Goal: Task Accomplishment & Management: Manage account settings

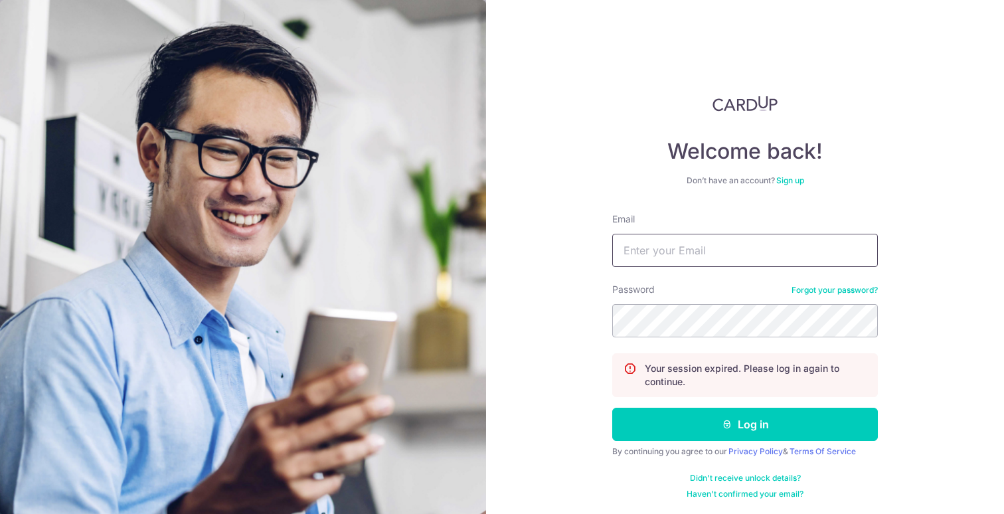
click at [682, 251] on input "Email" at bounding box center [744, 250] width 265 height 33
type input "[EMAIL_ADDRESS][DOMAIN_NAME]"
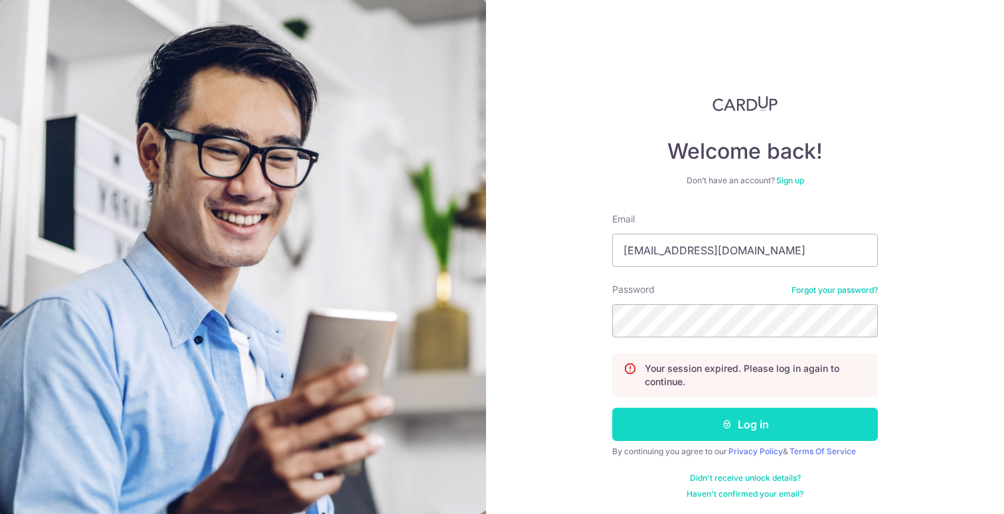
click at [706, 411] on button "Log in" at bounding box center [744, 424] width 265 height 33
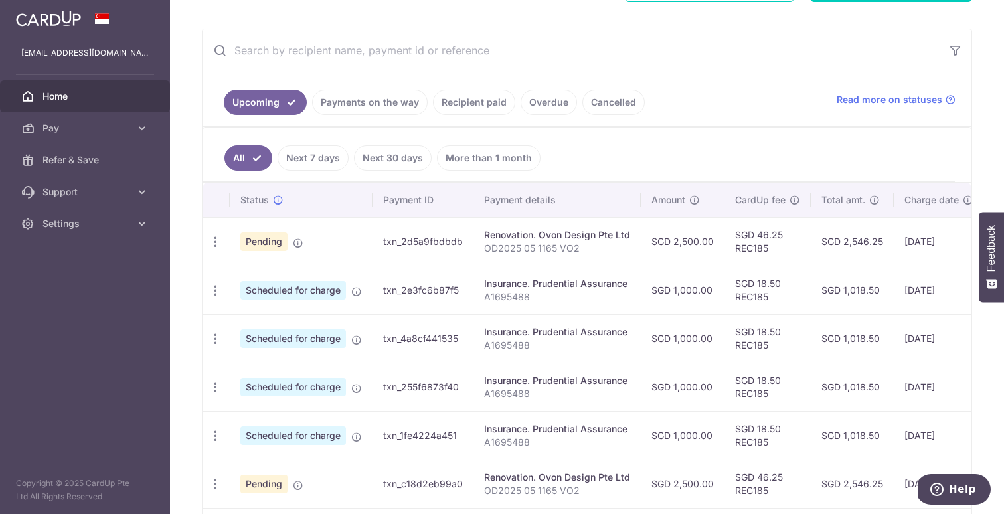
scroll to position [110, 0]
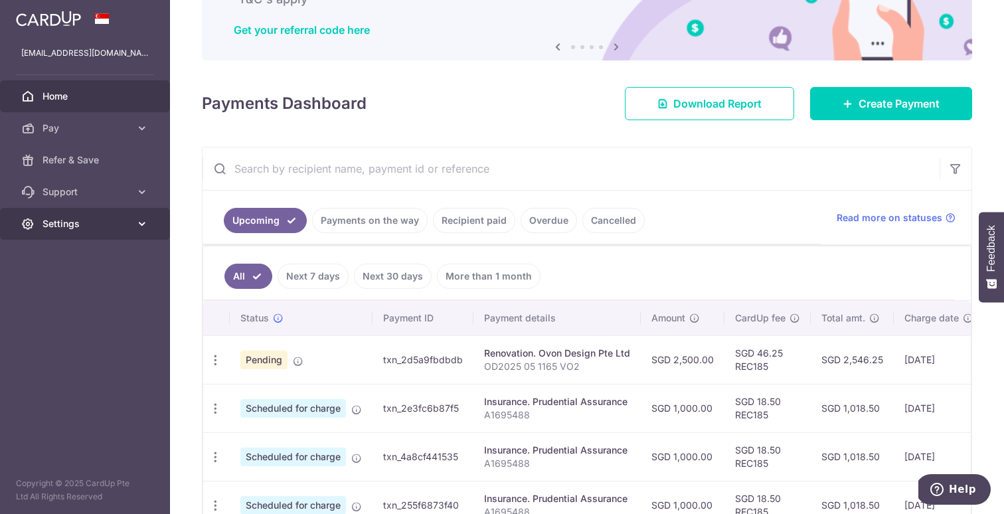
click at [122, 228] on span "Settings" at bounding box center [86, 223] width 88 height 13
click at [210, 358] on icon "button" at bounding box center [215, 360] width 14 height 14
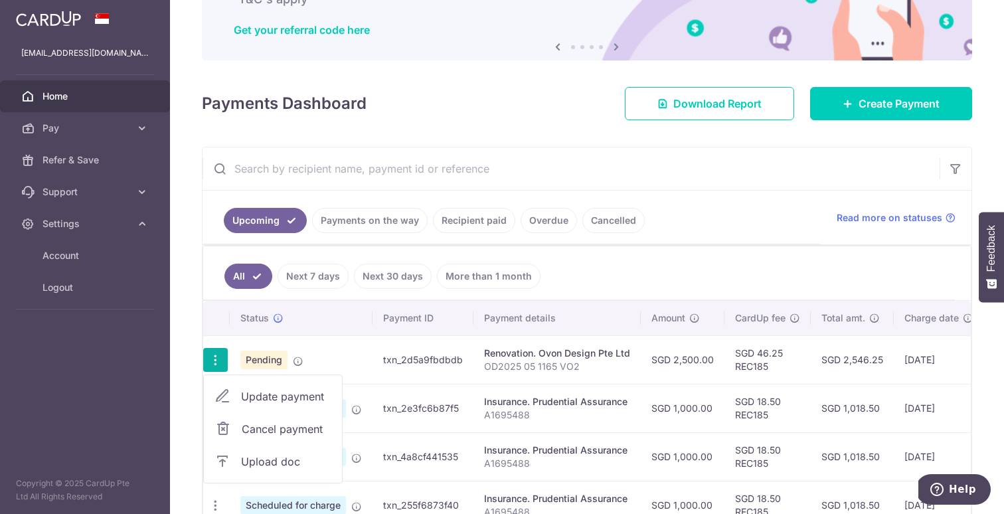
click at [250, 396] on span "Update payment" at bounding box center [286, 396] width 90 height 16
radio input "true"
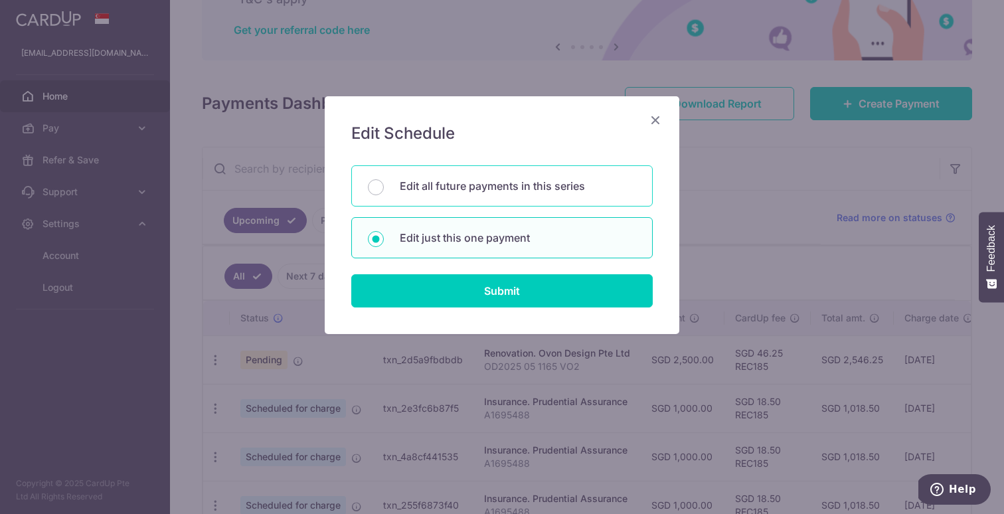
click at [510, 188] on p "Edit all future payments in this series" at bounding box center [518, 186] width 236 height 16
click at [384, 188] on input "Edit all future payments in this series" at bounding box center [376, 187] width 16 height 16
click at [488, 232] on p "Edit just this one payment" at bounding box center [518, 238] width 236 height 16
click at [384, 232] on input "Edit just this one payment" at bounding box center [376, 239] width 16 height 16
radio input "false"
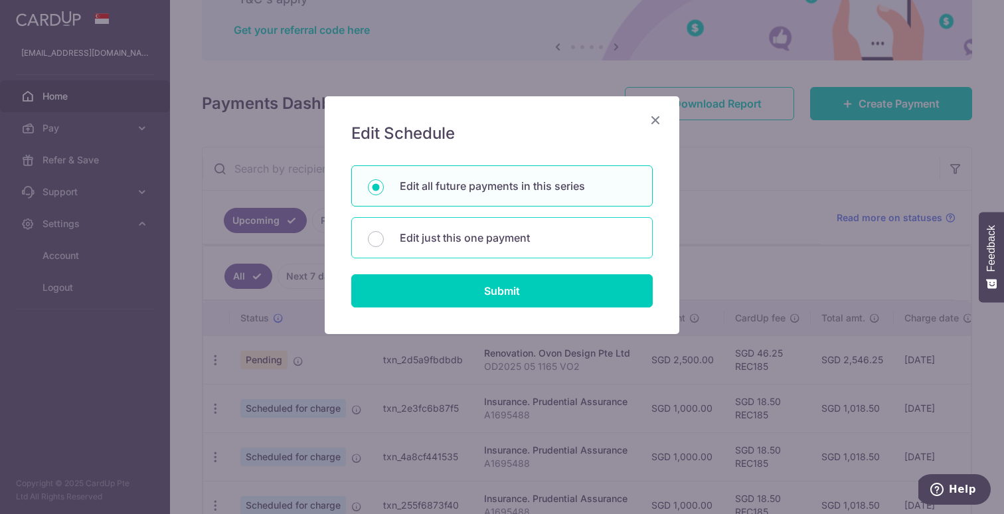
radio input "true"
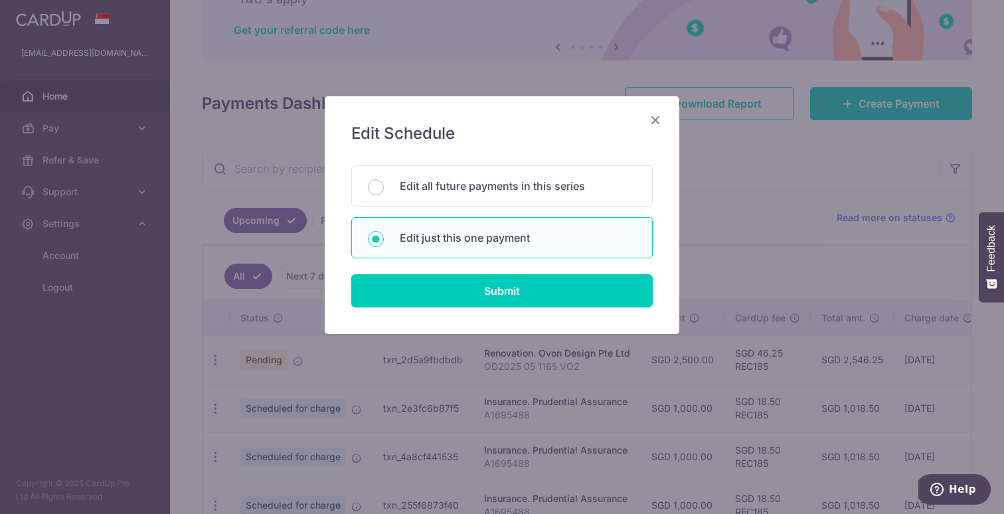
click at [487, 215] on div "Edit all future payments in this series Edit just this one payment" at bounding box center [501, 211] width 301 height 93
click at [490, 186] on p "Edit all future payments in this series" at bounding box center [518, 186] width 236 height 16
click at [384, 186] on input "Edit all future payments in this series" at bounding box center [376, 187] width 16 height 16
radio input "true"
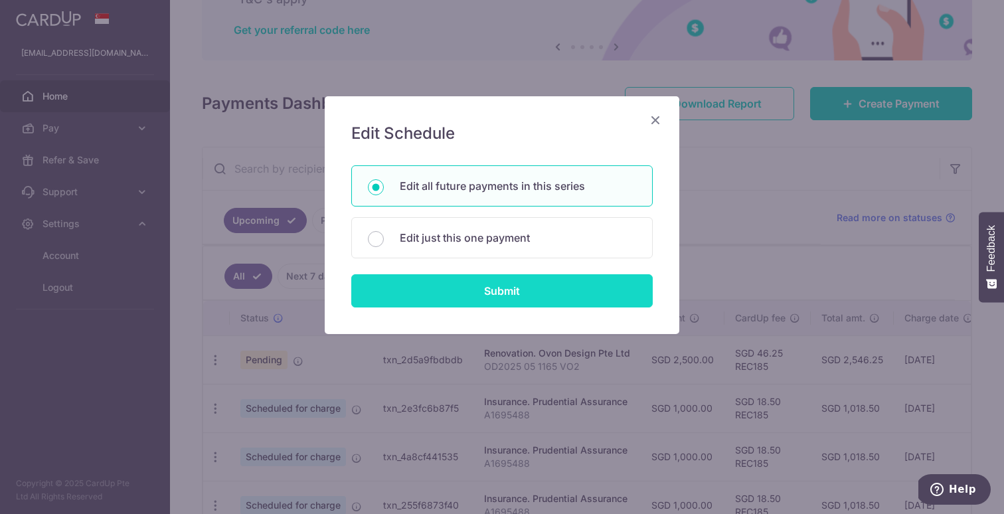
click at [515, 303] on input "Submit" at bounding box center [501, 290] width 301 height 33
radio input "true"
type input "2,500.00"
type input "OD2025 05 1165 VO2"
type input "Final payment"
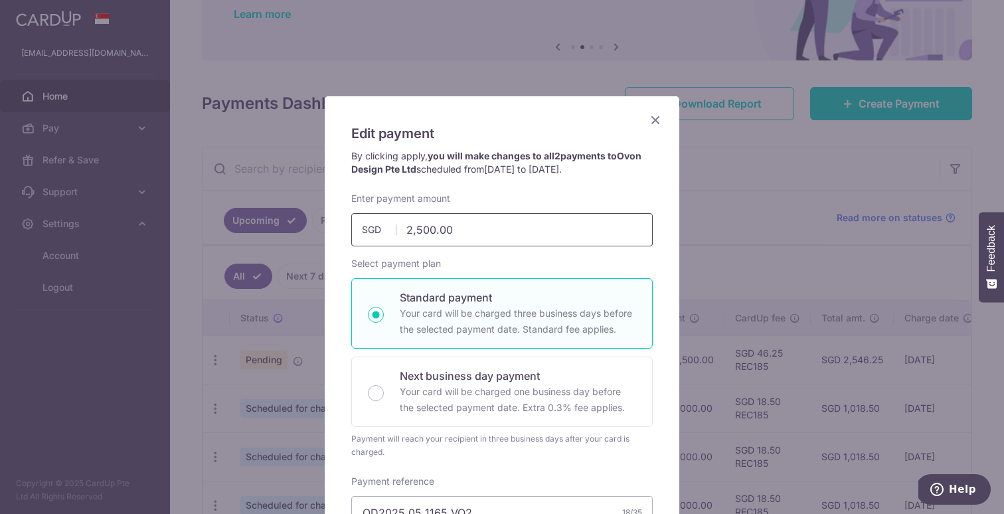
click at [416, 230] on input "2,500.00" at bounding box center [501, 229] width 301 height 33
type input "3,440.00"
click at [504, 191] on div "By clicking apply, you will make changes to all 2 payments to Ovon Design Pte L…" at bounding box center [501, 170] width 315 height 42
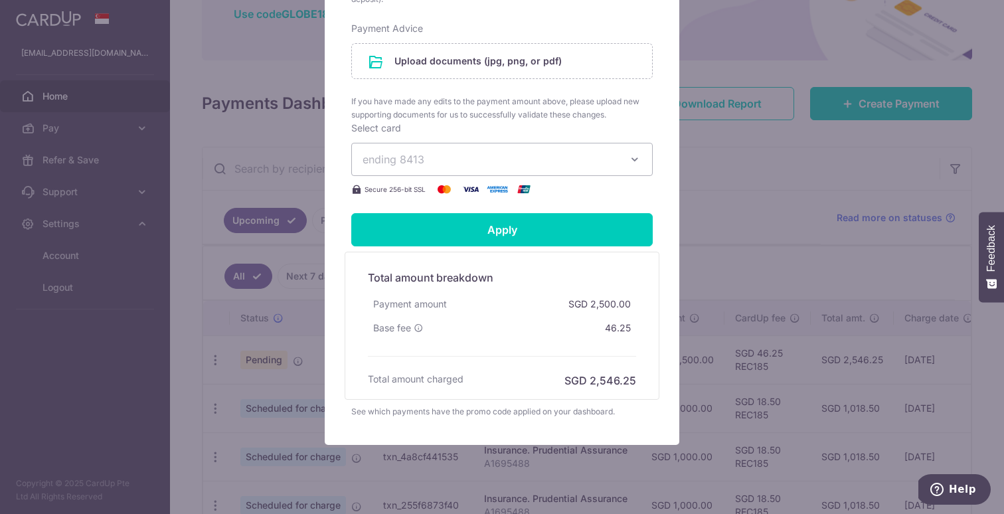
scroll to position [684, 0]
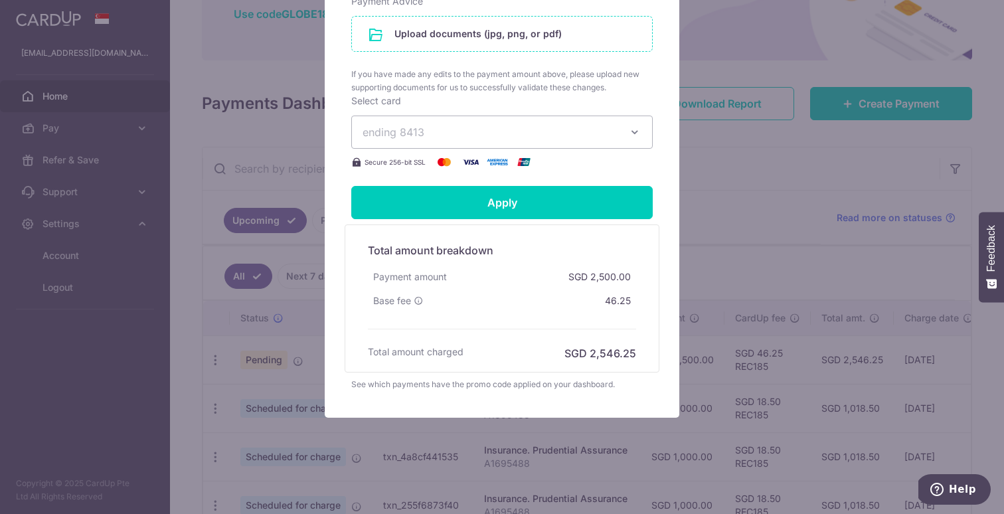
click at [496, 35] on input "file" at bounding box center [502, 34] width 300 height 35
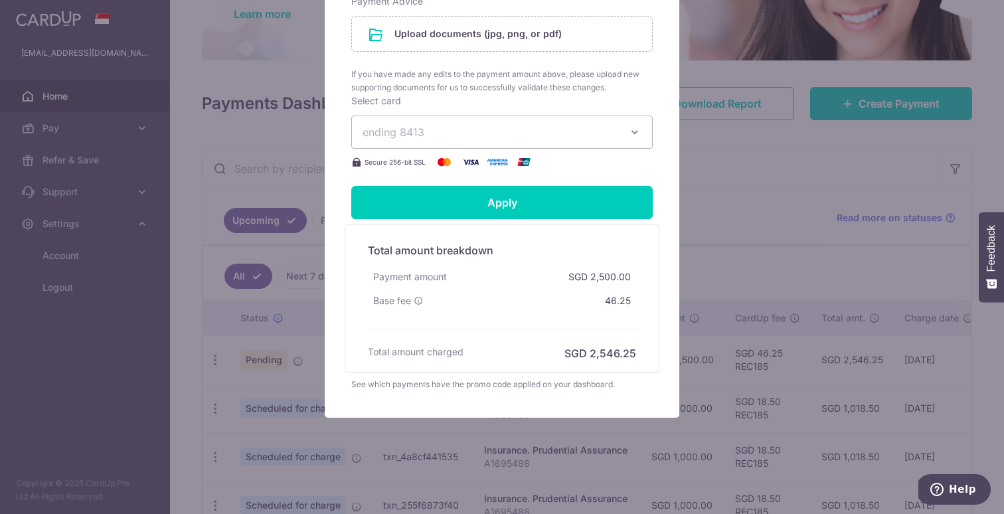
click at [743, 218] on div "Edit payment By clicking apply, you will make changes to all 2 payments to Ovon…" at bounding box center [502, 257] width 1004 height 514
